Goal: Complete application form

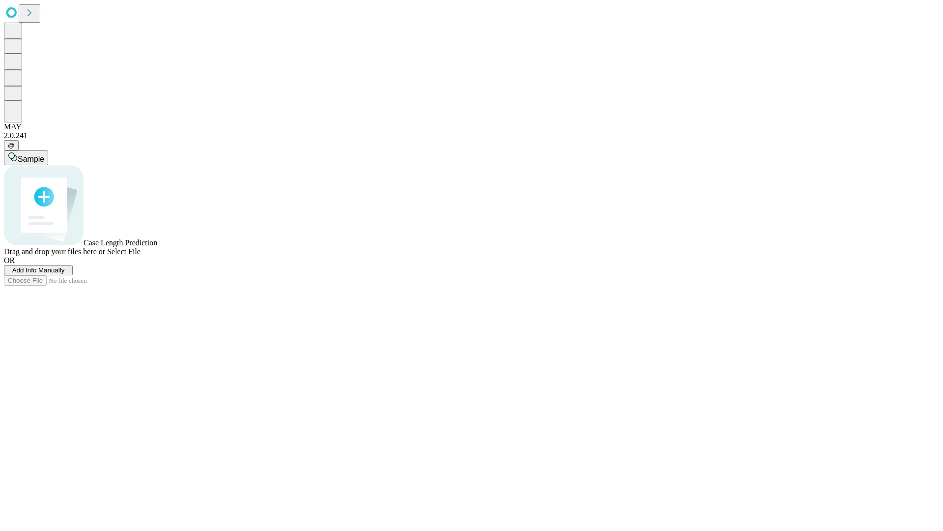
click at [65, 274] on span "Add Info Manually" at bounding box center [38, 269] width 53 height 7
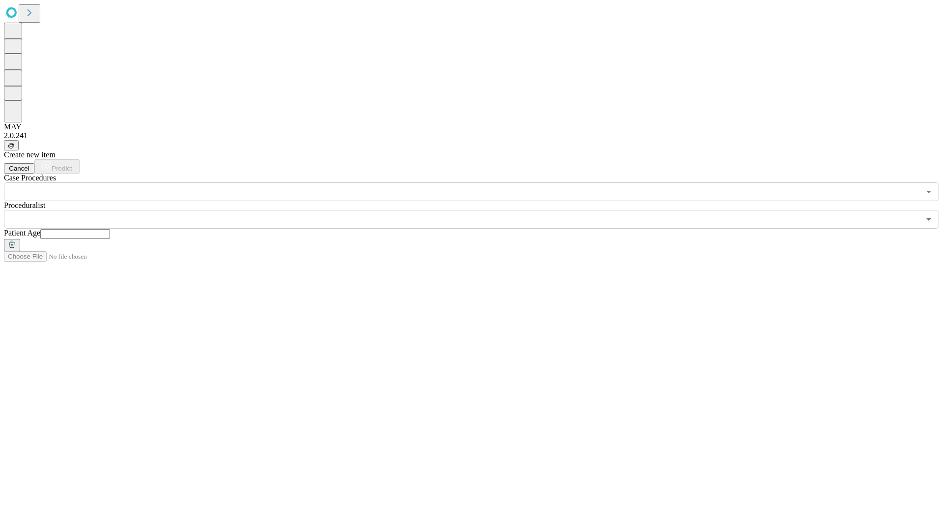
click at [110, 229] on input "text" at bounding box center [75, 234] width 70 height 10
type input "*"
click at [479, 210] on input "text" at bounding box center [462, 219] width 916 height 19
